Goal: Task Accomplishment & Management: Use online tool/utility

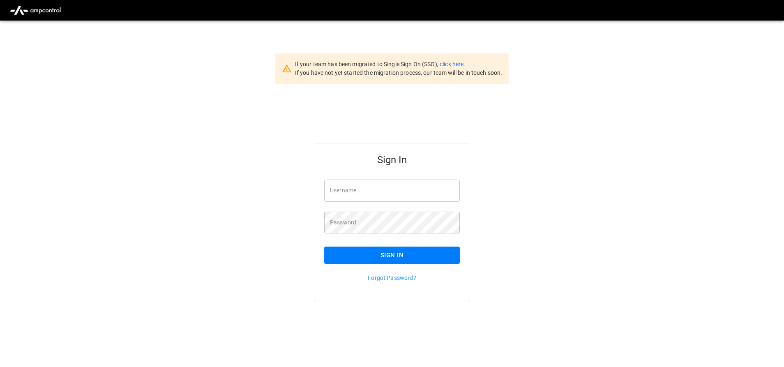
type input "**********"
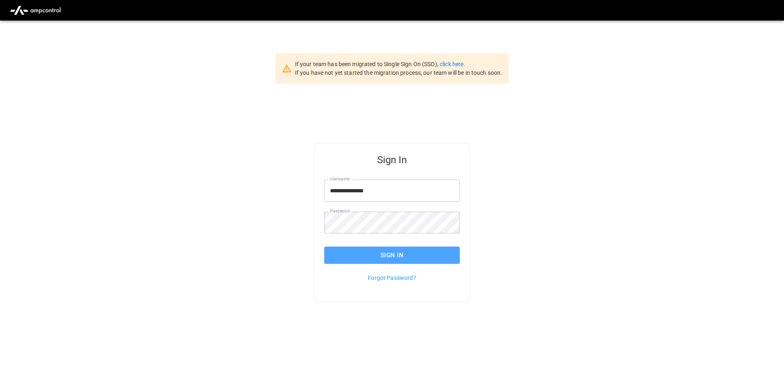
click at [402, 248] on button "Sign In" at bounding box center [392, 255] width 136 height 17
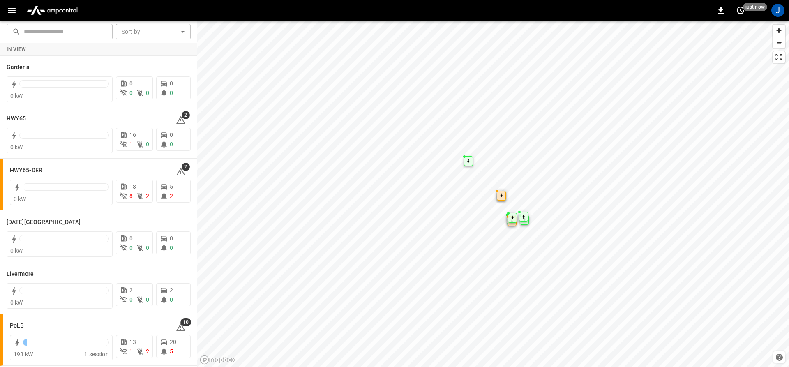
click at [15, 6] on icon "button" at bounding box center [12, 10] width 10 height 10
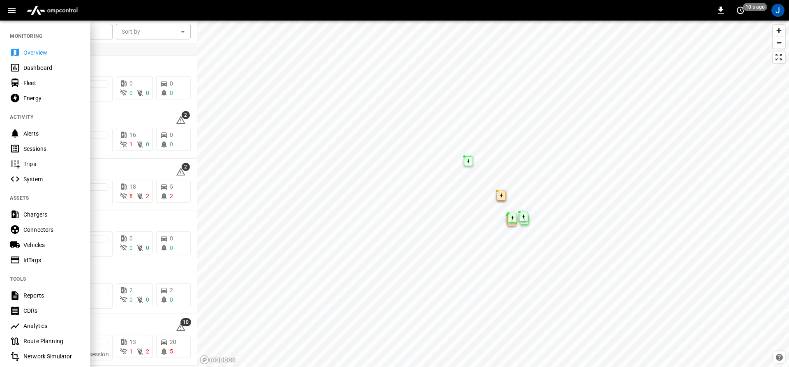
click at [32, 64] on div "Dashboard" at bounding box center [51, 68] width 57 height 8
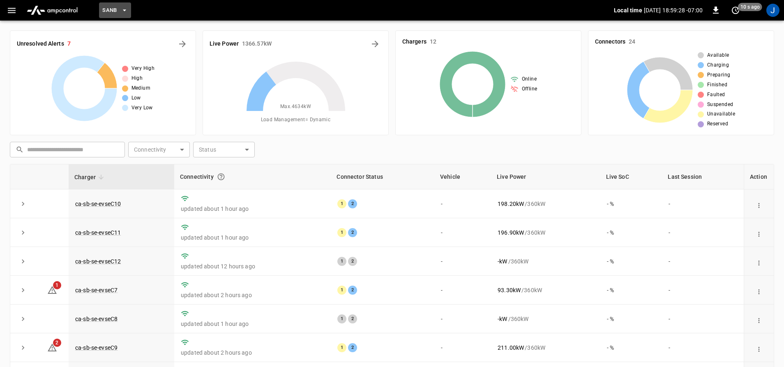
click at [115, 10] on span "SanB" at bounding box center [109, 10] width 15 height 9
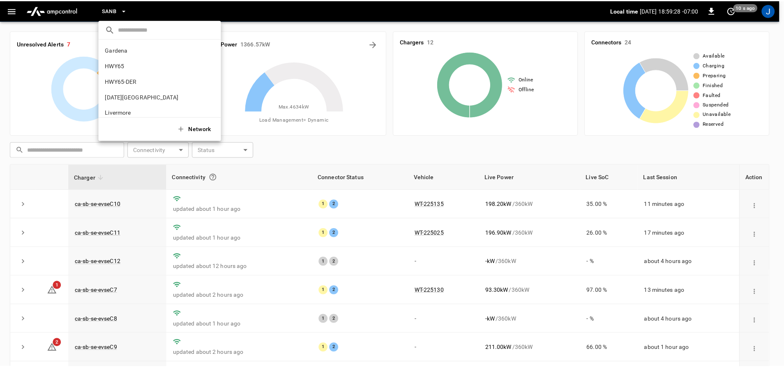
scroll to position [69, 0]
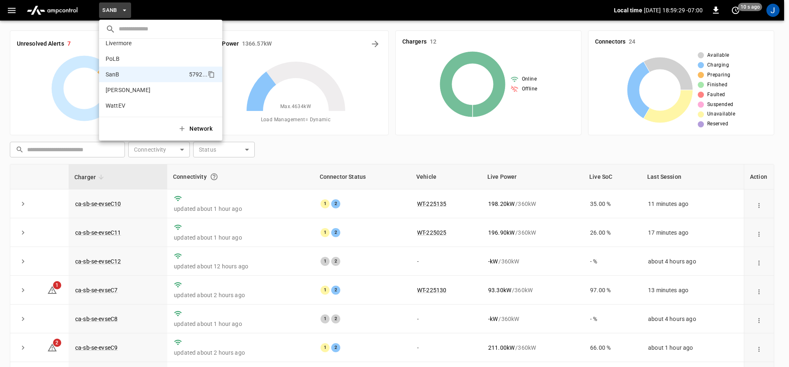
click at [270, 3] on div at bounding box center [394, 183] width 789 height 367
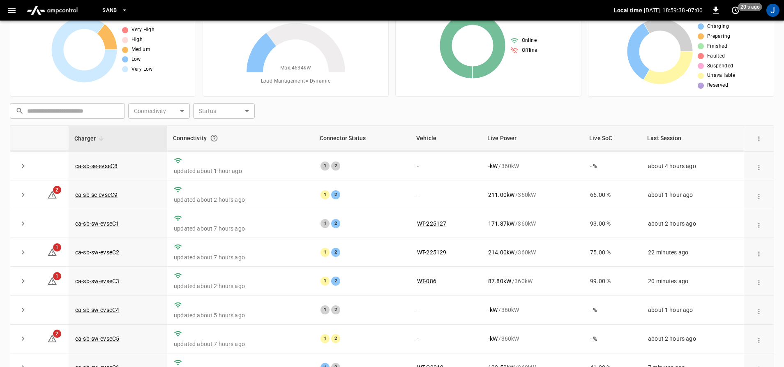
scroll to position [86, 0]
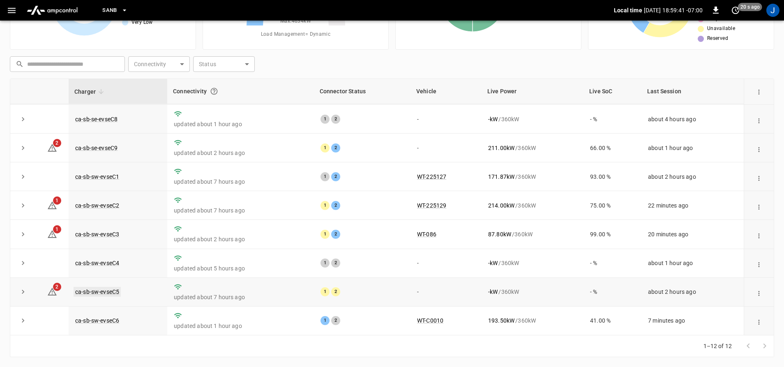
click at [87, 289] on link "ca-sb-sw-evseC5" at bounding box center [97, 292] width 47 height 10
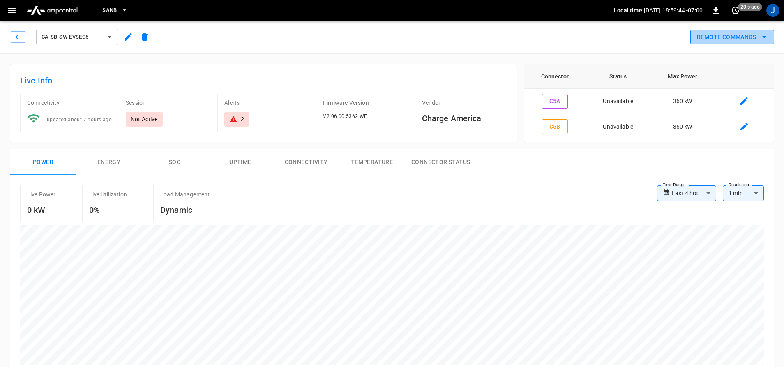
click at [741, 33] on button "Remote Commands" at bounding box center [733, 37] width 84 height 15
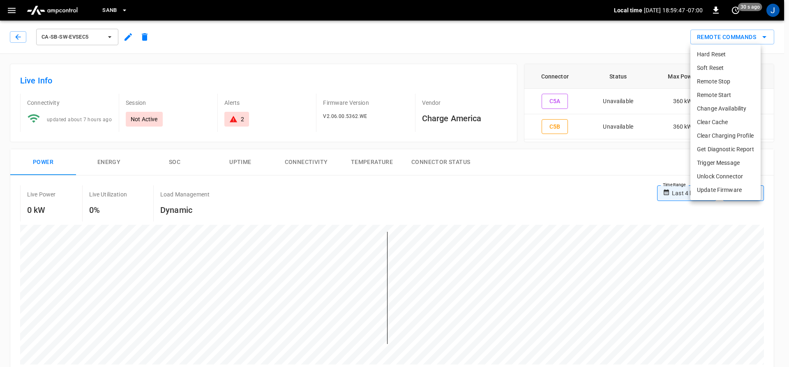
click at [726, 53] on li "Hard Reset" at bounding box center [726, 55] width 70 height 14
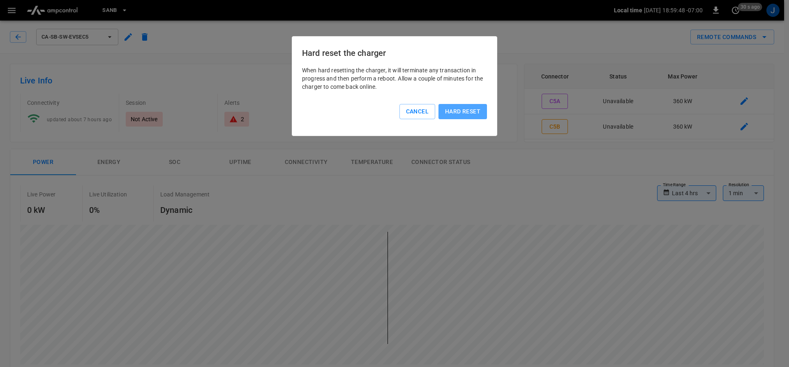
click at [449, 109] on button "Hard reset" at bounding box center [463, 111] width 49 height 15
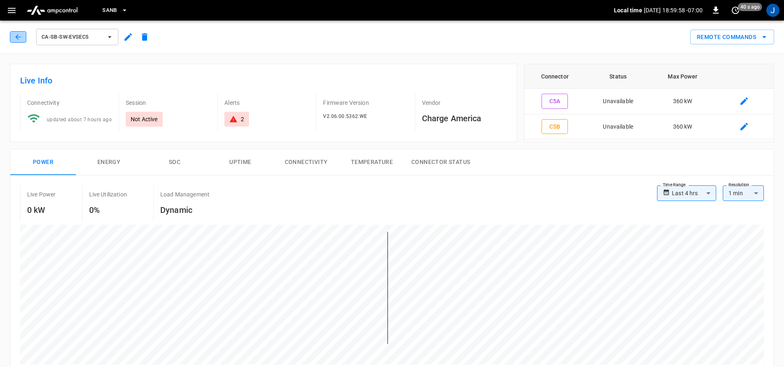
click at [15, 34] on icon "button" at bounding box center [18, 37] width 8 height 8
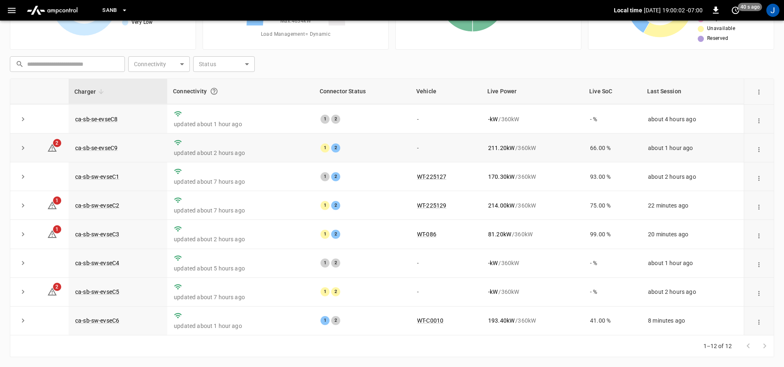
scroll to position [119, 0]
click at [94, 293] on link "ca-sb-sw-evseC5" at bounding box center [97, 292] width 47 height 10
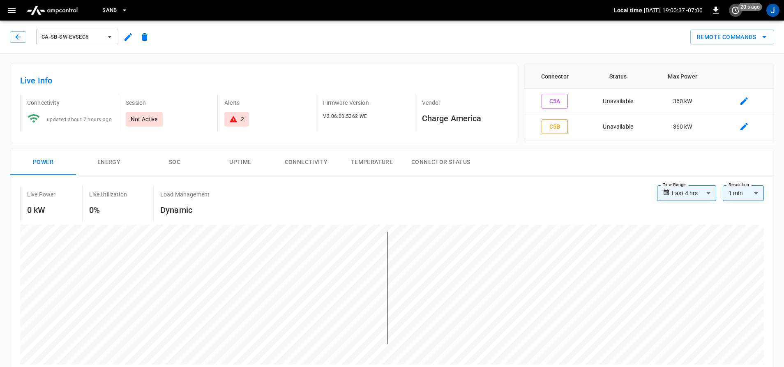
click at [735, 11] on icon "set refresh interval" at bounding box center [736, 10] width 10 height 10
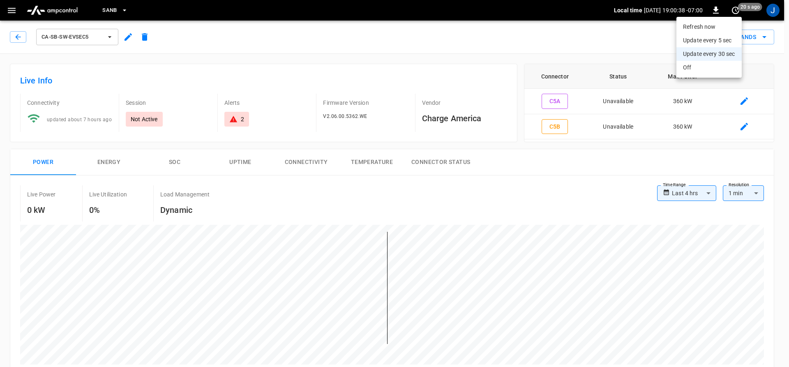
click at [716, 28] on li "Refresh now" at bounding box center [709, 27] width 65 height 14
click at [429, 232] on div at bounding box center [394, 183] width 789 height 367
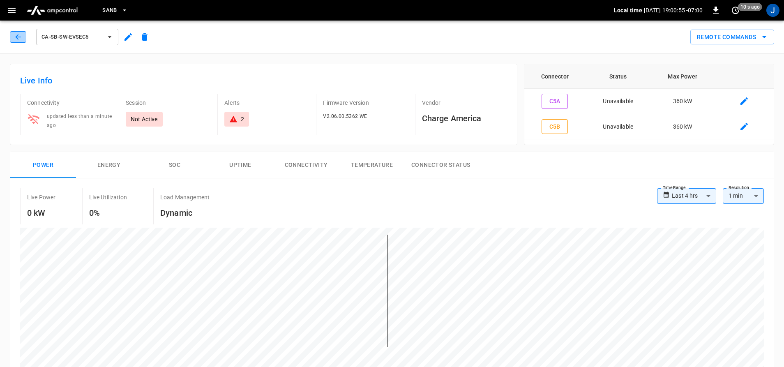
click at [12, 38] on button "button" at bounding box center [18, 37] width 16 height 12
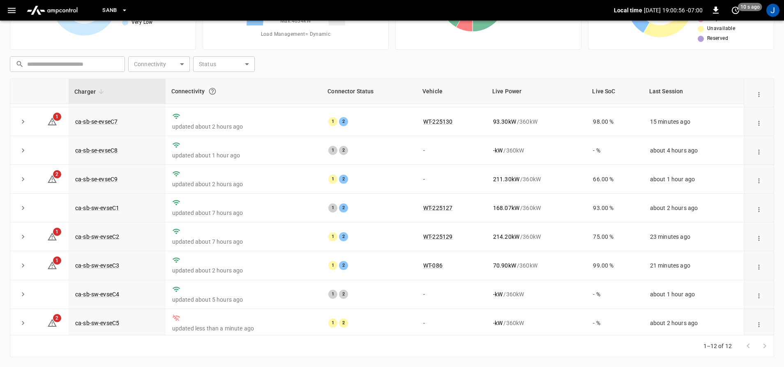
scroll to position [119, 0]
